Goal: Task Accomplishment & Management: Complete application form

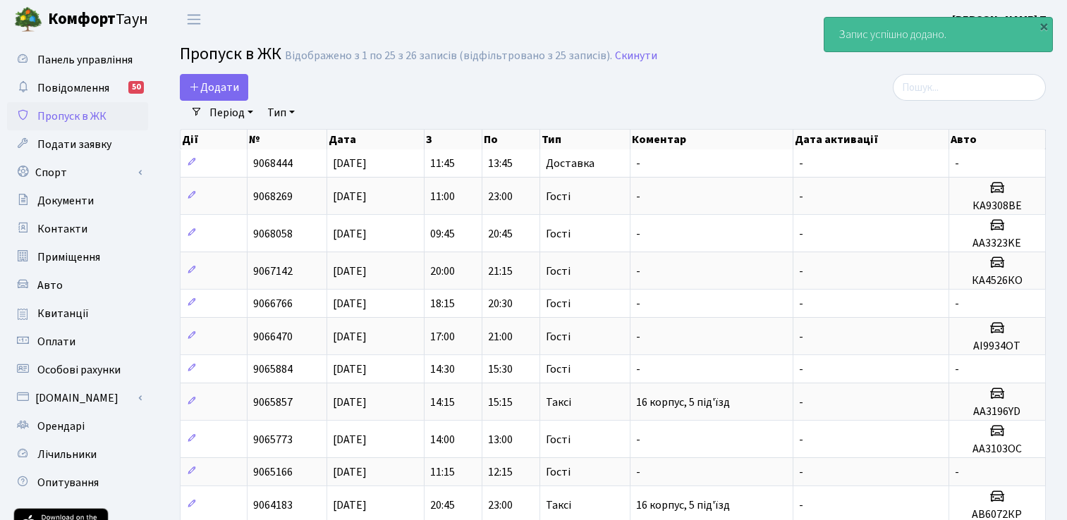
select select "25"
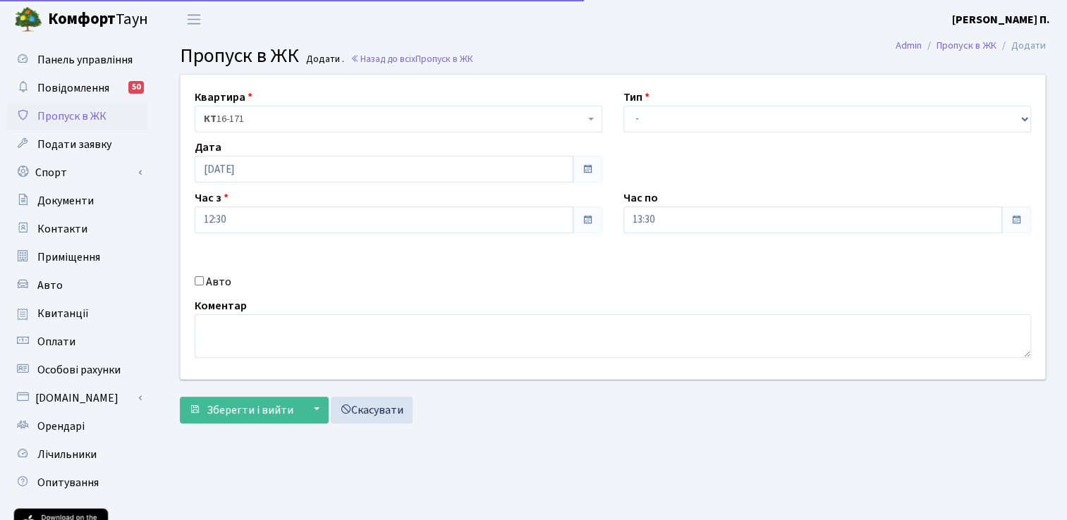
click at [212, 277] on label "Авто" at bounding box center [218, 282] width 25 height 17
click at [204, 277] on input "Авто" at bounding box center [199, 280] width 9 height 9
checkbox input "true"
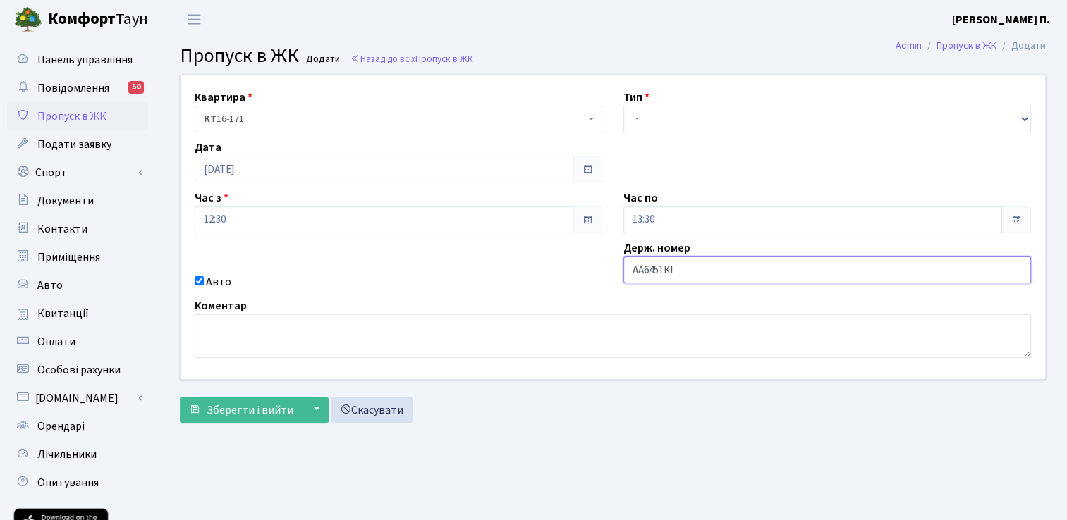
type input "АА6451КІ"
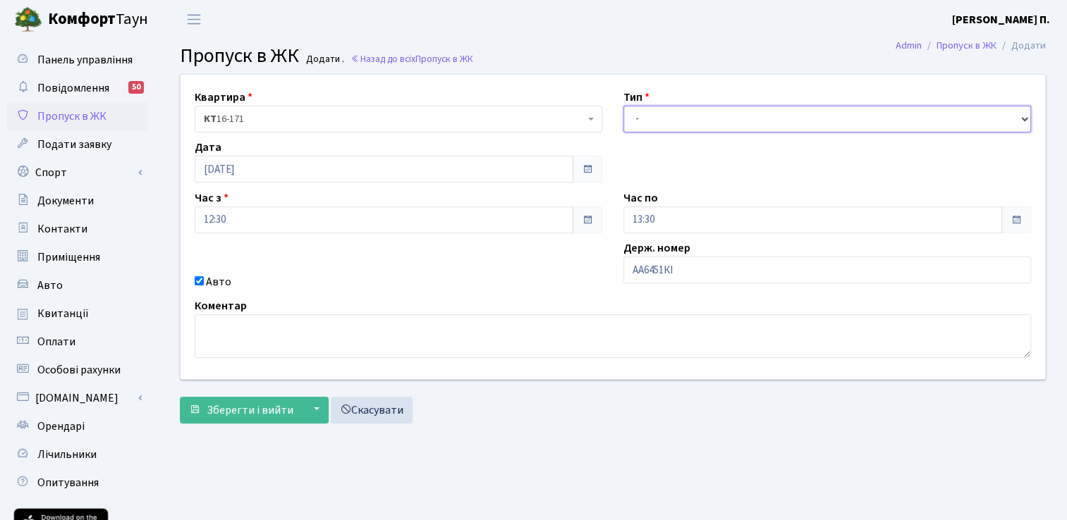
click at [661, 113] on select "- Доставка Таксі Гості Сервіс" at bounding box center [827, 119] width 408 height 27
select select "3"
click at [623, 106] on select "- Доставка Таксі Гості Сервіс" at bounding box center [827, 119] width 408 height 27
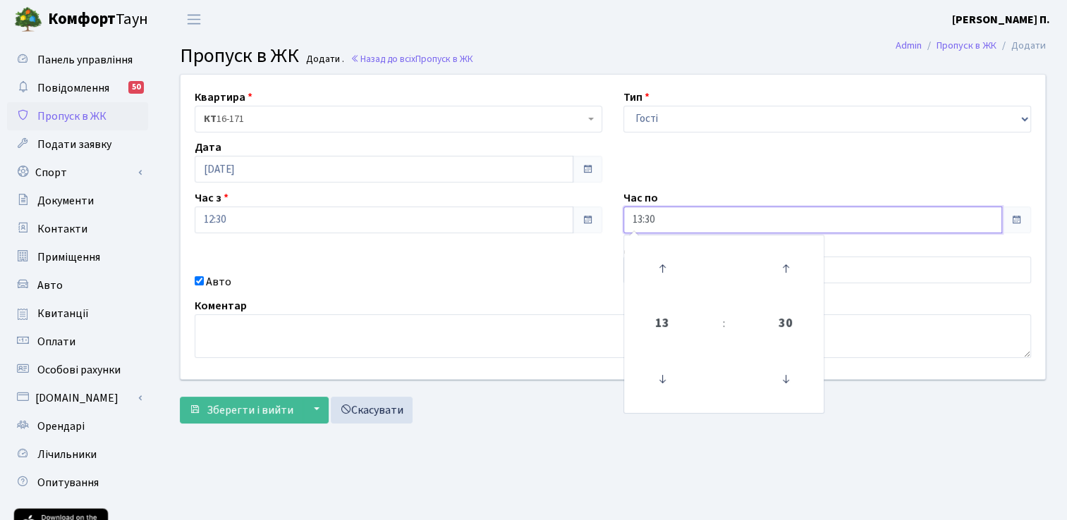
click at [700, 216] on input "13:30" at bounding box center [812, 220] width 379 height 27
click at [663, 258] on icon at bounding box center [662, 269] width 38 height 38
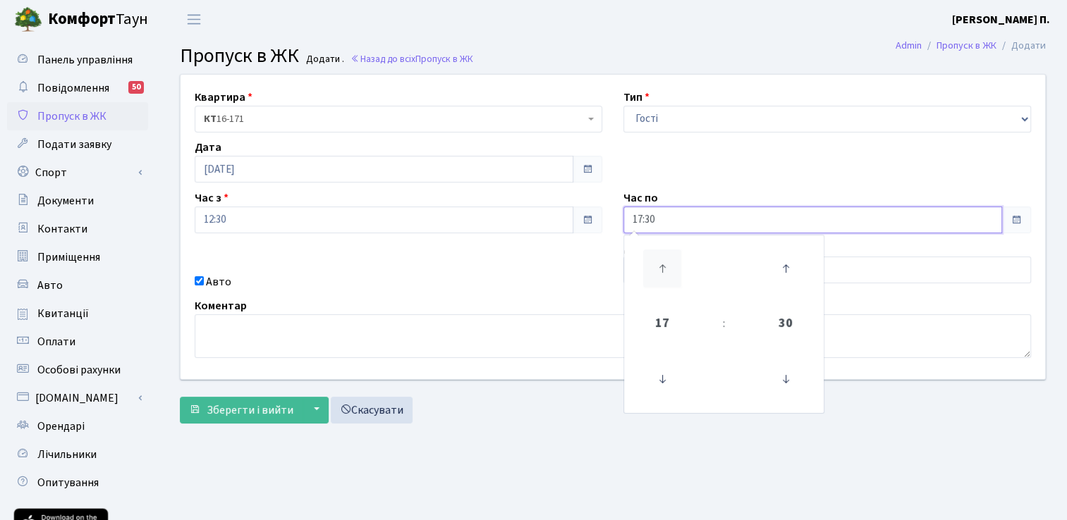
click at [658, 253] on icon at bounding box center [662, 269] width 38 height 38
type input "18:30"
click at [504, 271] on div "Квартира <b>КТ</b>&nbsp;&nbsp;&nbsp;&nbsp;16-171 КТ 16-171 Тип - Доставка Таксі…" at bounding box center [613, 227] width 886 height 305
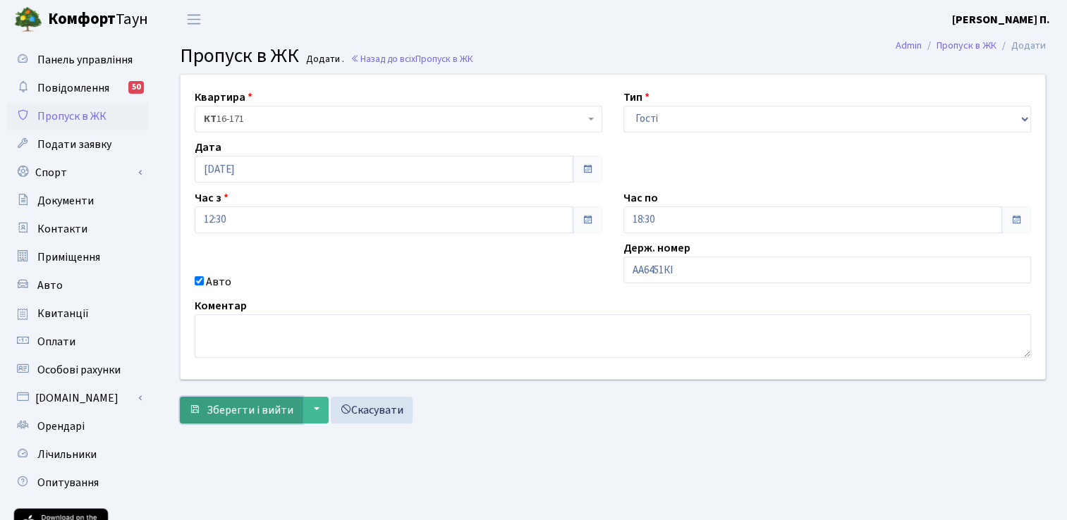
click at [277, 407] on span "Зберегти і вийти" at bounding box center [250, 411] width 87 height 16
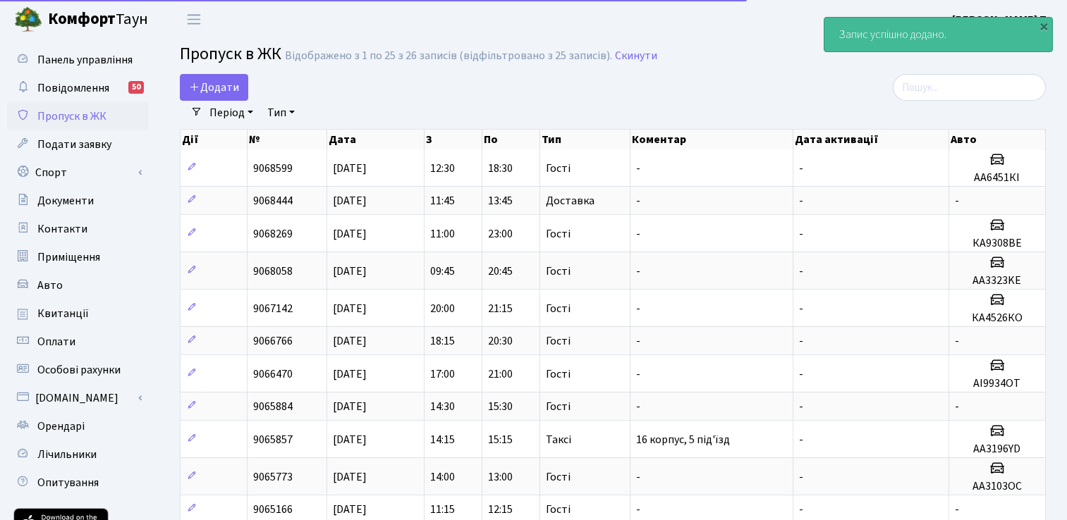
select select "25"
